Goal: Information Seeking & Learning: Understand process/instructions

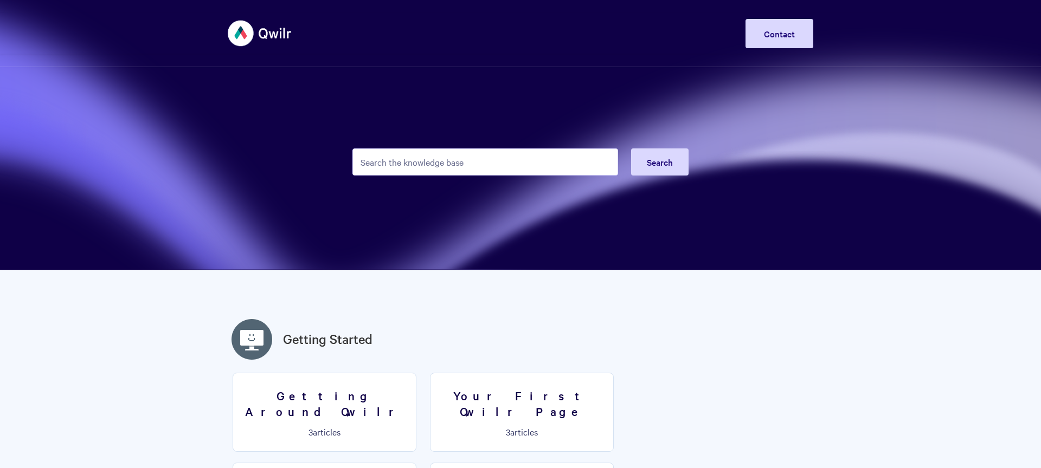
click at [478, 163] on input "Search the knowledge base" at bounding box center [485, 162] width 266 height 27
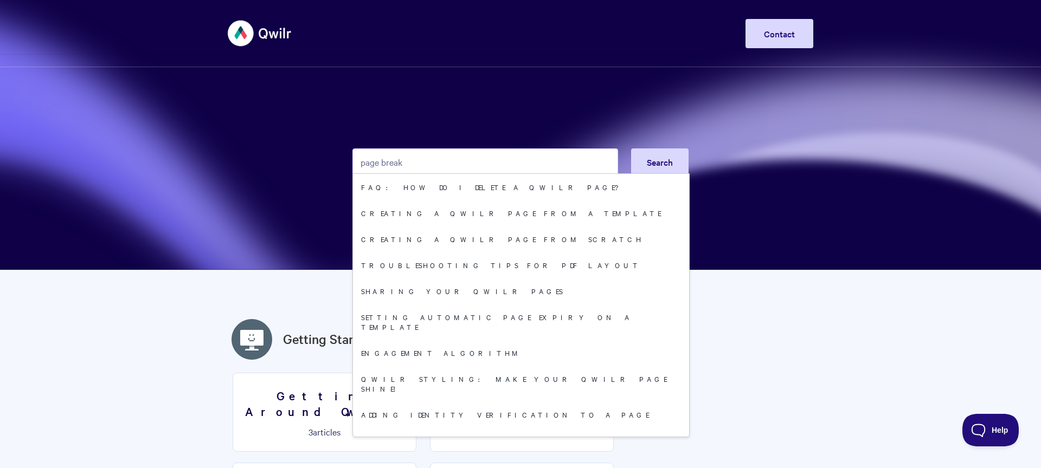
type input "page break"
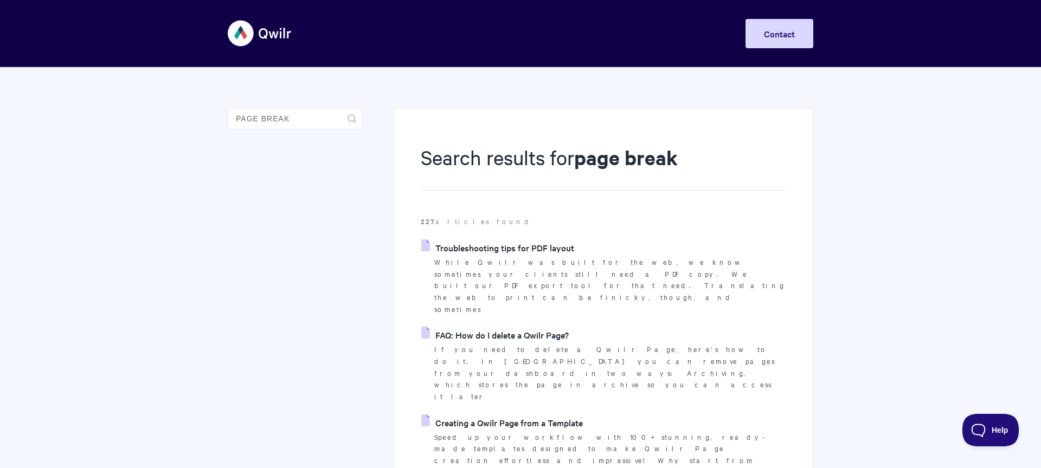
click at [499, 251] on link "Troubleshooting tips for PDF layout" at bounding box center [497, 248] width 153 height 16
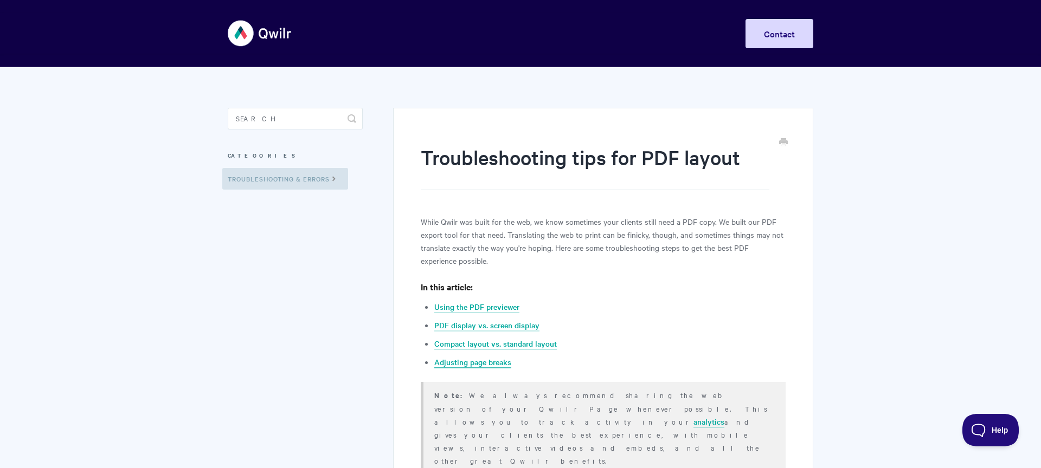
click at [470, 357] on link "Adjusting page breaks" at bounding box center [472, 363] width 77 height 12
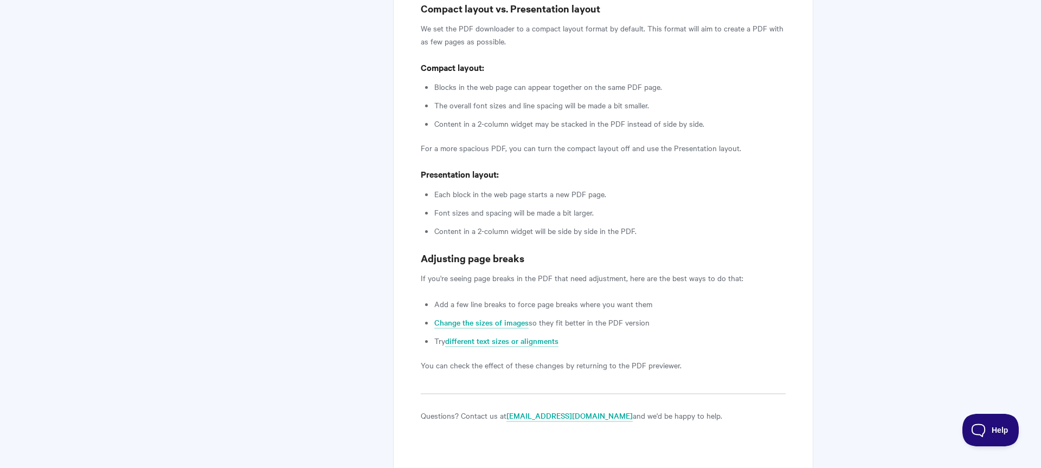
scroll to position [1435, 0]
